Goal: Information Seeking & Learning: Learn about a topic

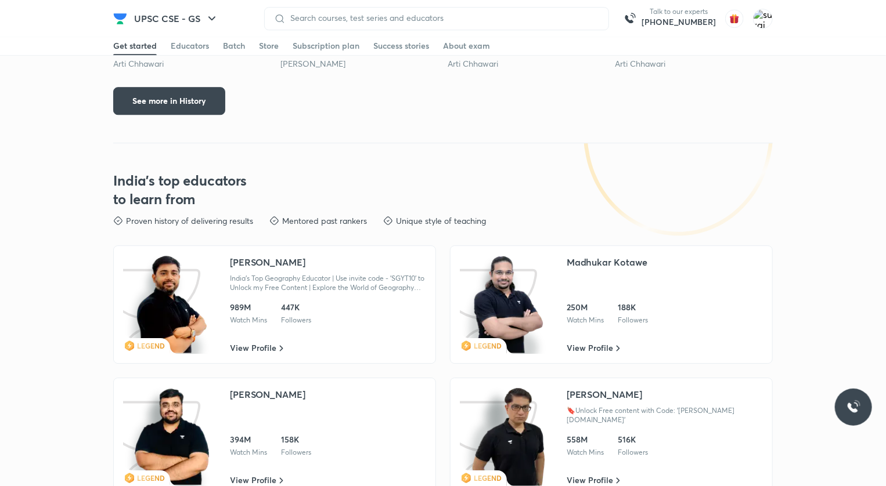
scroll to position [1727, 0]
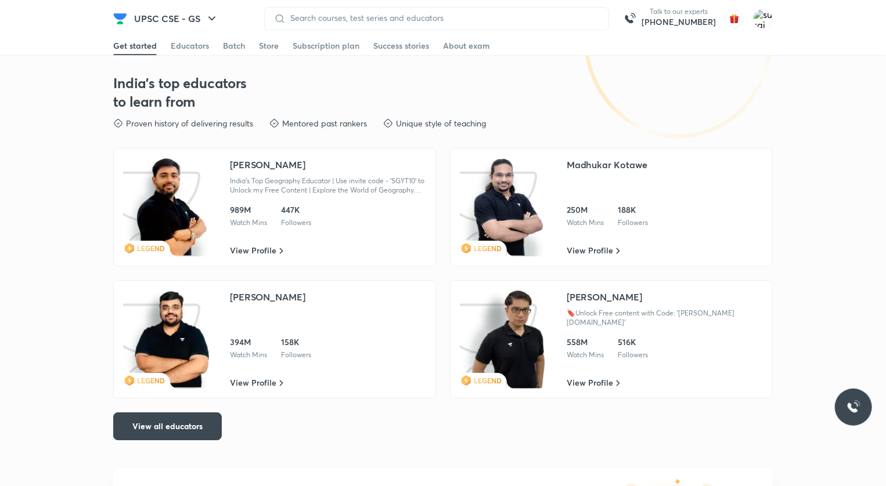
click at [156, 205] on img at bounding box center [172, 207] width 74 height 99
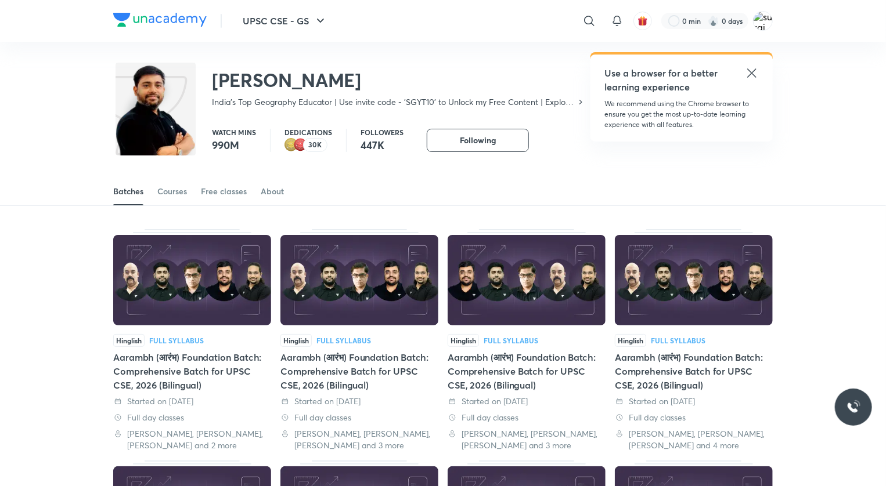
click at [752, 71] on icon at bounding box center [752, 73] width 14 height 14
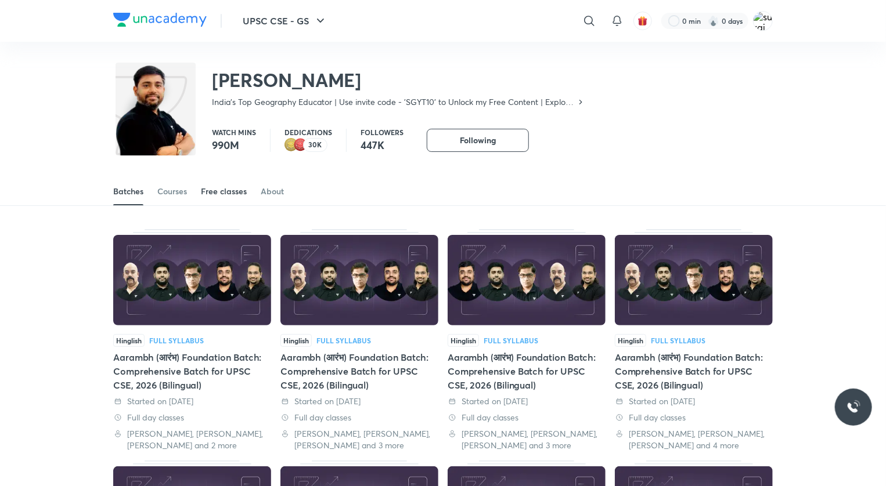
click at [223, 189] on div "Free classes" at bounding box center [224, 192] width 46 height 12
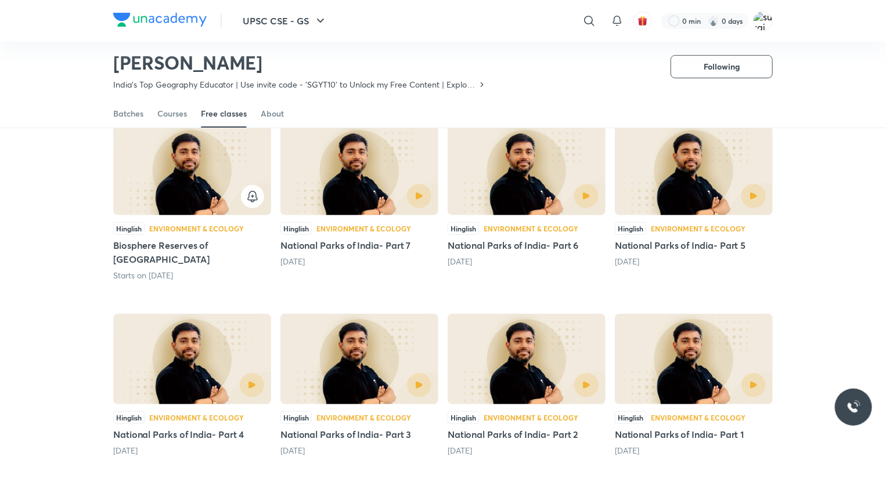
scroll to position [109, 0]
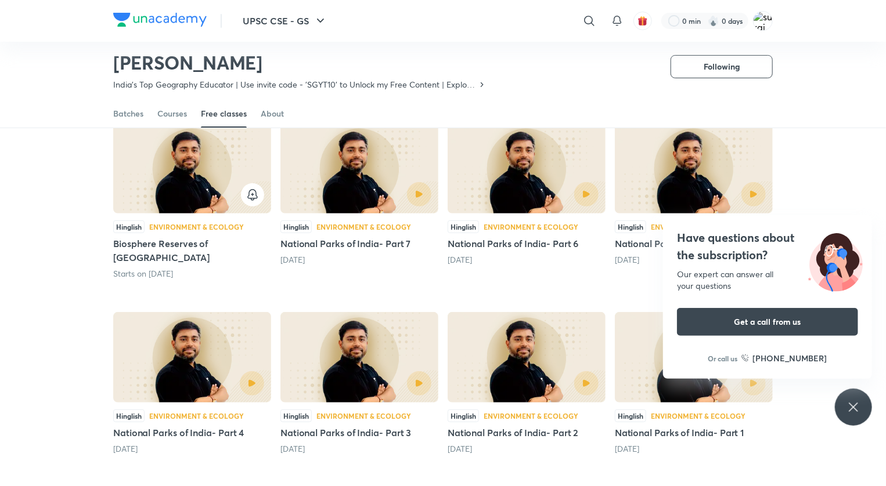
click at [852, 413] on icon at bounding box center [853, 407] width 14 height 14
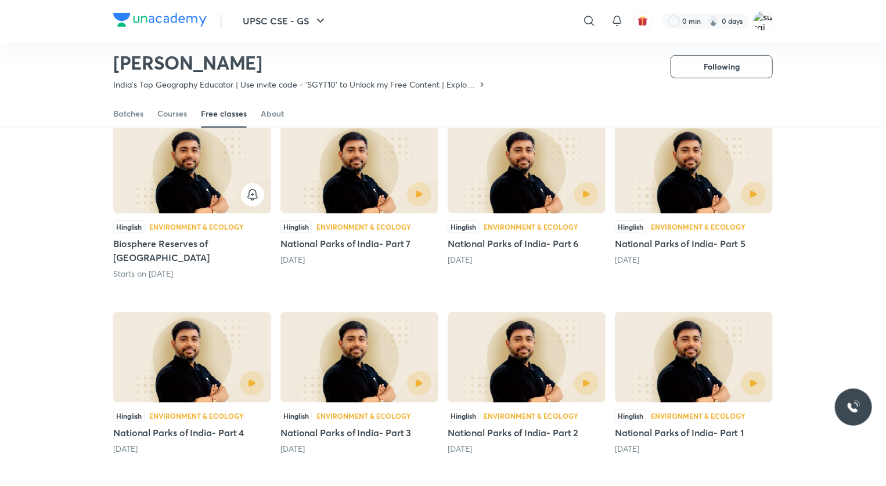
click at [711, 166] on img at bounding box center [694, 168] width 158 height 91
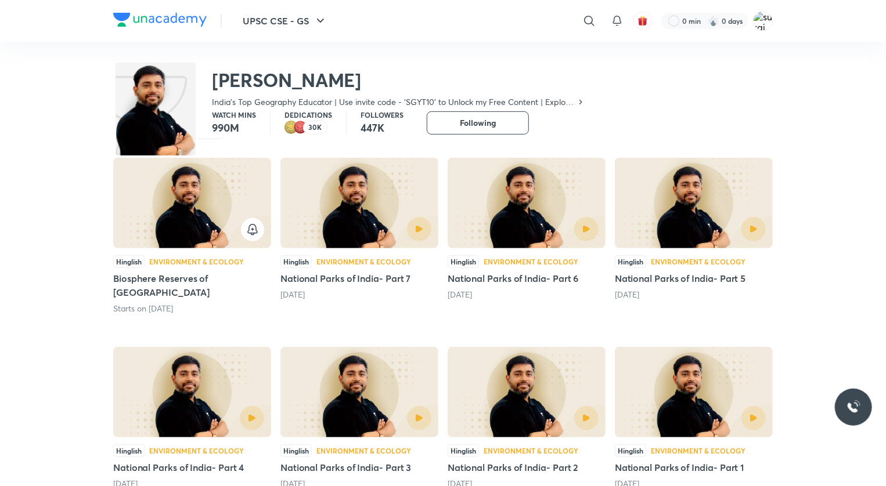
scroll to position [0, 0]
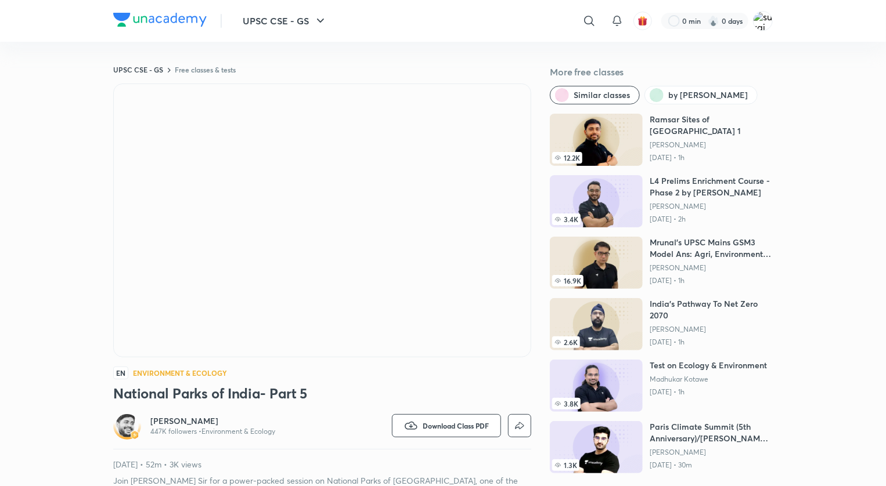
click at [125, 429] on img at bounding box center [126, 425] width 23 height 23
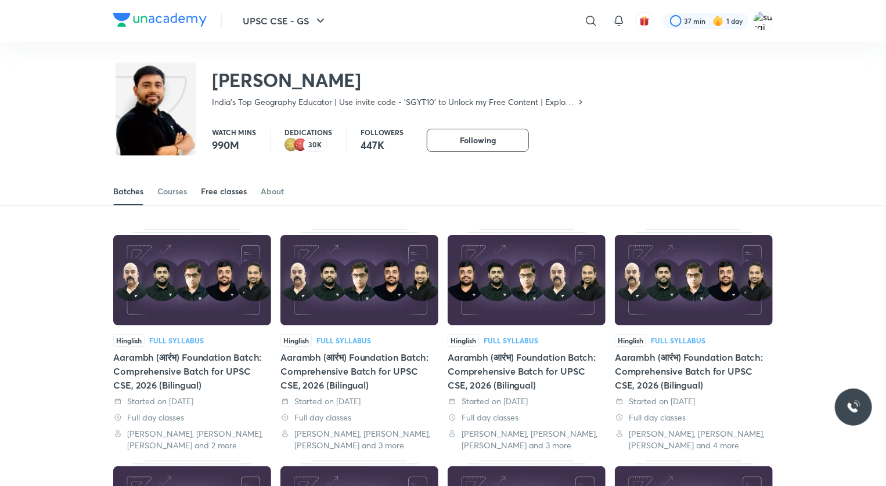
click at [223, 191] on div "Free classes" at bounding box center [224, 192] width 46 height 12
